Goal: Task Accomplishment & Management: Manage account settings

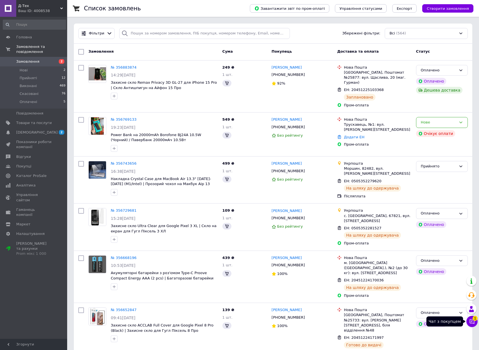
click at [473, 323] on icon at bounding box center [472, 321] width 6 height 6
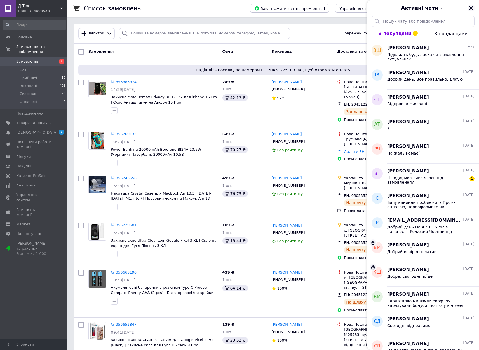
click at [469, 8] on icon "Закрити" at bounding box center [471, 8] width 5 height 5
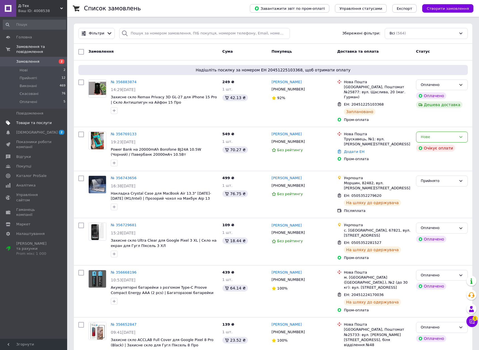
click at [36, 122] on span "Товари та послуги" at bounding box center [34, 122] width 36 height 5
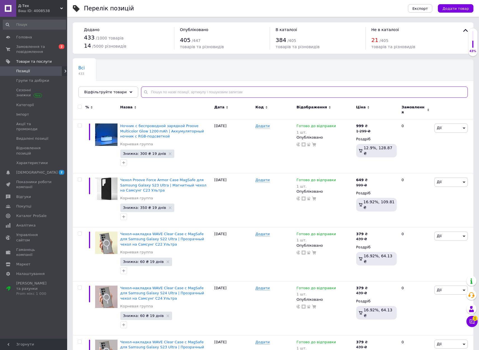
click at [201, 89] on input "text" at bounding box center [304, 91] width 327 height 11
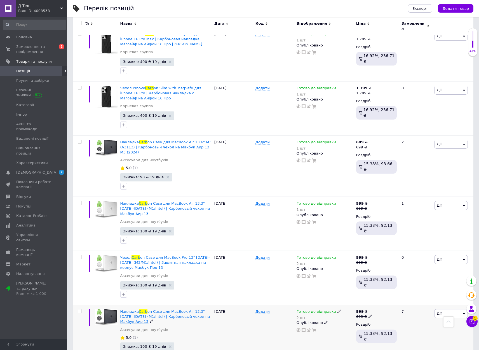
scroll to position [462, 0]
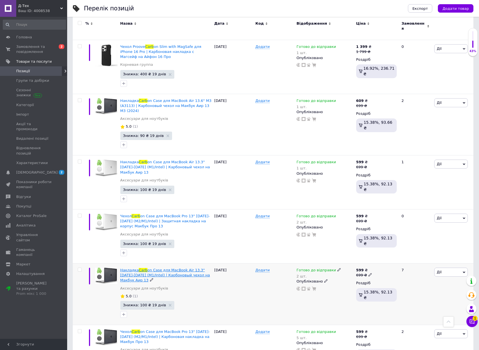
type input "carb"
click at [183, 268] on span "on Case для MacBook Air 13.3" 2018-2020 (M1/Intel) | Карбоновый чехол на Макбук…" at bounding box center [165, 275] width 90 height 14
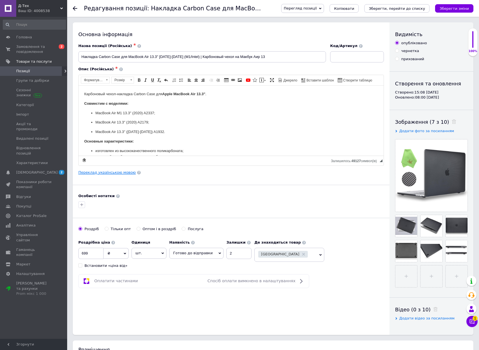
click at [119, 171] on link "Переклад українською мовою" at bounding box center [106, 172] width 57 height 4
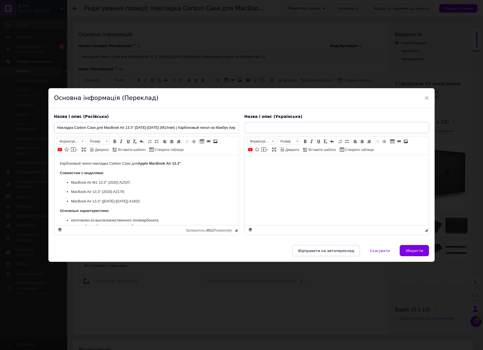
type input "Накладка Carbon Case для MacBook Air 13.3" 2018-2020 (M1/Intel) | Карбоновий чо…"
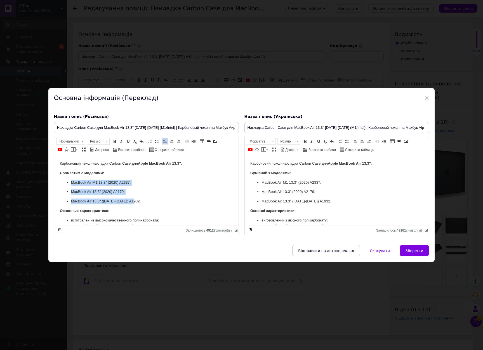
drag, startPoint x: 137, startPoint y: 201, endPoint x: 70, endPoint y: 178, distance: 70.2
click at [70, 178] on body "Карбоновый чехол-накладка Carbon Case для Apple MacBook Air 13.3" . Совместим с…" at bounding box center [146, 234] width 173 height 147
click at [157, 142] on span at bounding box center [156, 141] width 4 height 4
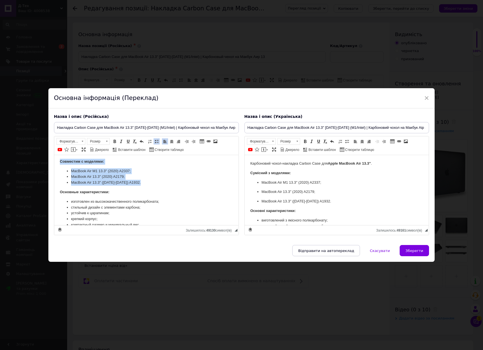
scroll to position [13, 0]
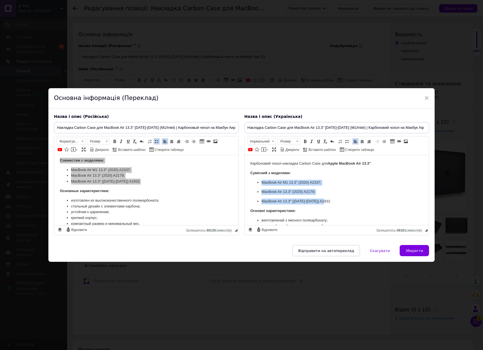
drag, startPoint x: 327, startPoint y: 202, endPoint x: 261, endPoint y: 182, distance: 69.5
click at [261, 182] on ul "MacBook Air M1 13.3" (2020) A2337; MacBook Air 13.3" (2020) A2179; MacBook Air …" at bounding box center [336, 192] width 173 height 25
click at [347, 141] on span at bounding box center [347, 141] width 4 height 4
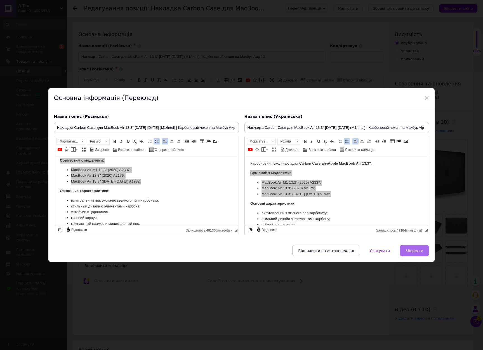
click at [421, 252] on span "Зберегти" at bounding box center [415, 250] width 18 height 4
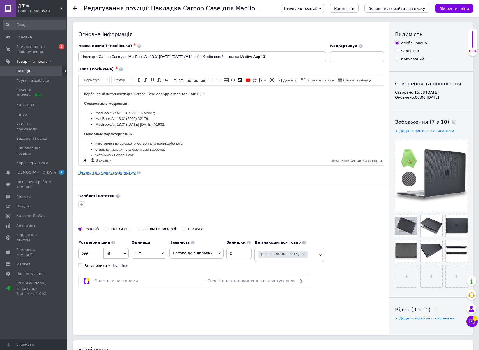
click at [456, 13] on div "Перегляд позиції Зберегти та переглянути на сайті Зберегти та переглянути на ма…" at bounding box center [375, 8] width 198 height 9
click at [455, 10] on icon "Зберегти зміни" at bounding box center [453, 8] width 29 height 4
click at [110, 174] on link "Переклад українською мовою" at bounding box center [106, 172] width 57 height 4
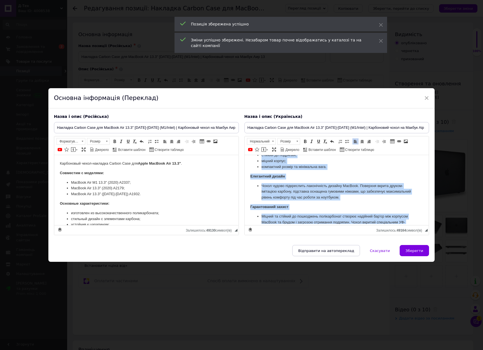
scroll to position [79, 0]
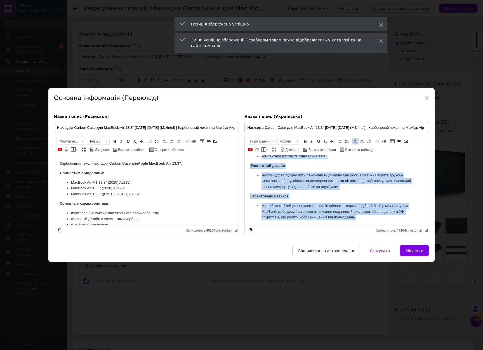
drag, startPoint x: 249, startPoint y: 162, endPoint x: 363, endPoint y: 244, distance: 140.8
click at [363, 226] on html "Карбоновий чохол-накладка Carbon Case для Apple MacBook Air 13.3" . Сумісний з …" at bounding box center [336, 150] width 184 height 151
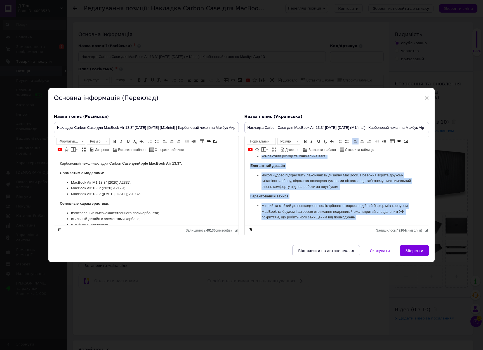
copy body "Карбоновий чохол-накладка Carbon Case для Apple MacBook Air 13.3" . Сумісний з …"
